Goal: Information Seeking & Learning: Learn about a topic

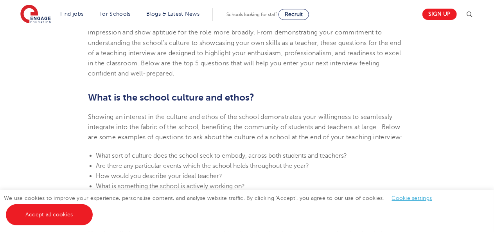
scroll to position [274, 0]
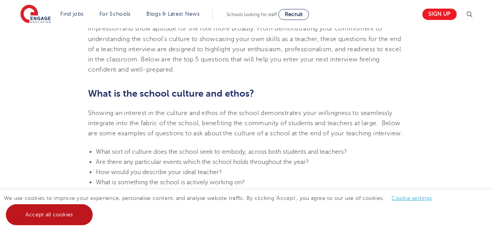
click at [49, 213] on link "Accept all cookies" at bounding box center [49, 214] width 87 height 21
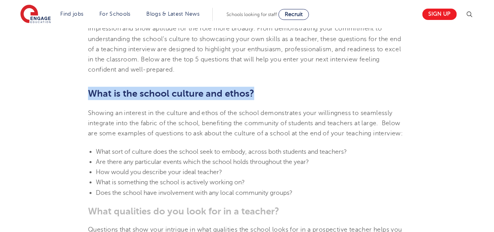
drag, startPoint x: 131, startPoint y: 96, endPoint x: 296, endPoint y: 96, distance: 165.6
click at [292, 94] on h2 "What is the school culture and ethos?" at bounding box center [247, 93] width 318 height 13
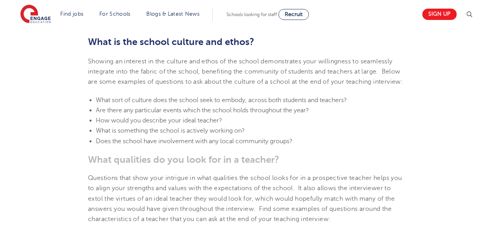
scroll to position [392, 0]
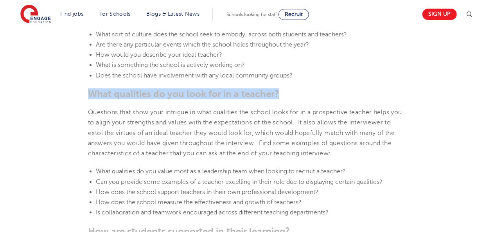
drag, startPoint x: 86, startPoint y: 106, endPoint x: 295, endPoint y: 104, distance: 209.1
click at [295, 99] on h3 "What qualities do you look for in a teacher?" at bounding box center [247, 93] width 318 height 11
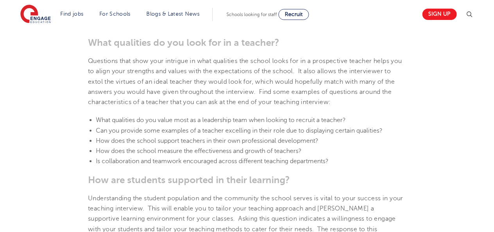
scroll to position [431, 0]
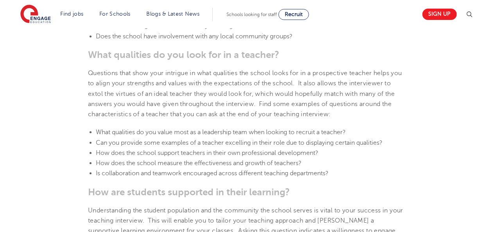
click at [216, 157] on span "How does the school support teachers in their own professional development?" at bounding box center [207, 153] width 223 height 7
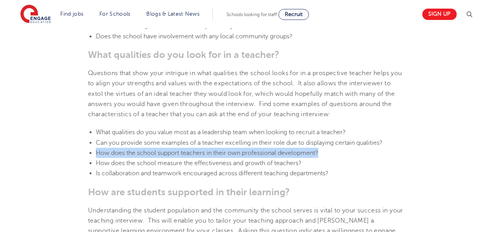
click at [216, 157] on span "How does the school support teachers in their own professional development?" at bounding box center [207, 153] width 223 height 7
click at [341, 158] on li "How does the school support teachers in their own professional development?" at bounding box center [251, 153] width 310 height 10
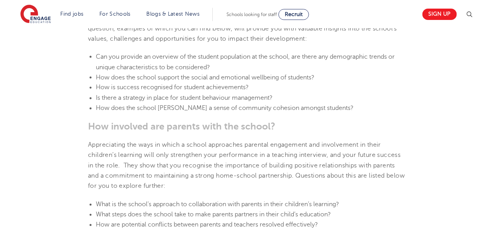
scroll to position [783, 0]
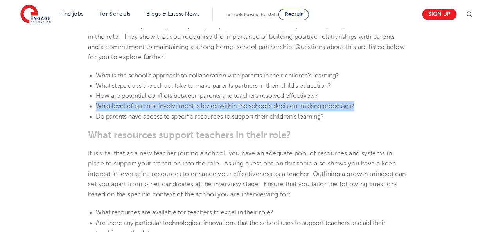
drag, startPoint x: 364, startPoint y: 115, endPoint x: 88, endPoint y: 116, distance: 276.0
click at [88, 116] on ul "What is the school’s approach to collaboration with parents in their children’s…" at bounding box center [247, 95] width 318 height 51
click at [88, 115] on ul "What is the school’s approach to collaboration with parents in their children’s…" at bounding box center [247, 95] width 318 height 51
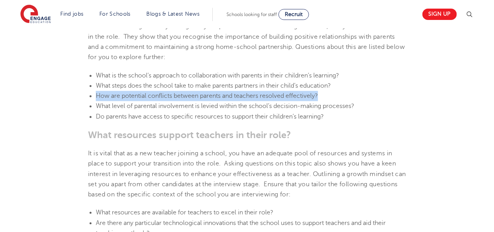
drag, startPoint x: 89, startPoint y: 110, endPoint x: 329, endPoint y: 106, distance: 239.6
click at [329, 106] on ul "What is the school’s approach to collaboration with parents in their children’s…" at bounding box center [247, 95] width 318 height 51
click at [330, 101] on li "How are potential conflicts between parents and teachers resolved effectively?" at bounding box center [251, 96] width 310 height 10
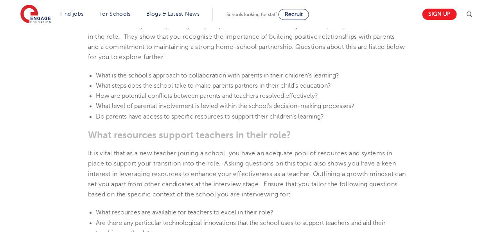
click at [335, 62] on p "Appreciating the ways in which a school approaches parental engagement and invo…" at bounding box center [247, 36] width 318 height 51
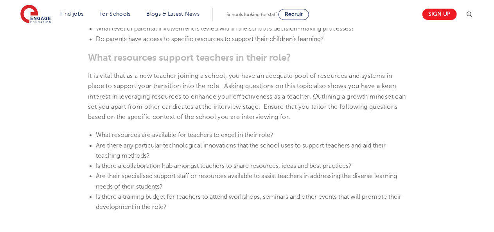
scroll to position [861, 0]
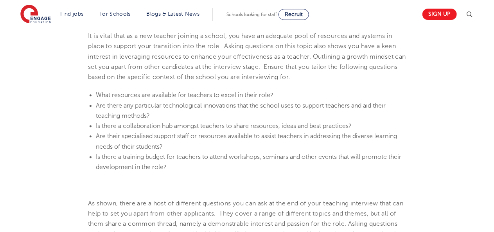
click at [111, 99] on span "What resources are available for teachers to excel in their role?" at bounding box center [185, 95] width 178 height 7
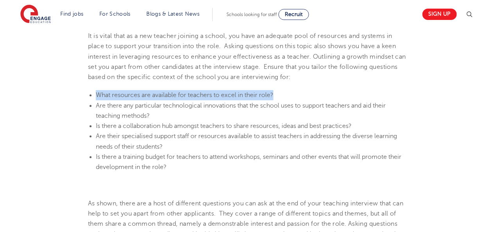
click at [111, 99] on span "What resources are available for teachers to excel in their role?" at bounding box center [185, 95] width 178 height 7
